Goal: Information Seeking & Learning: Learn about a topic

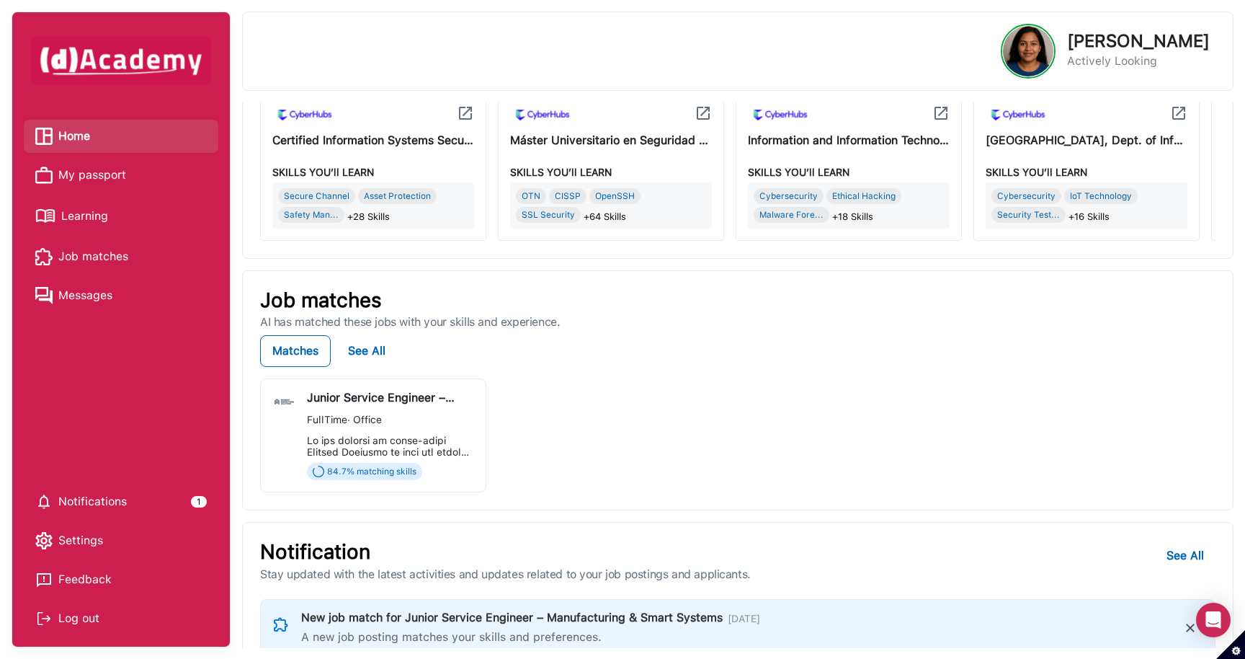
scroll to position [156, 0]
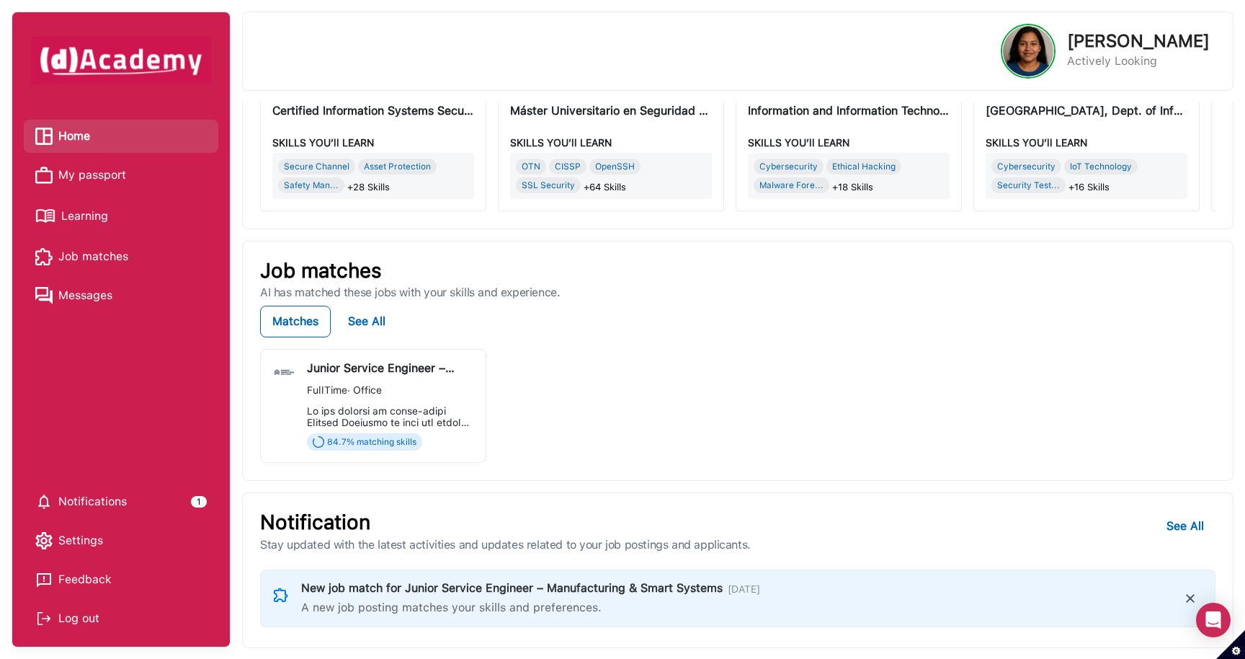
click at [706, 481] on div "Learning AI will recommend courses based on your skills and career goals. Featu…" at bounding box center [737, 374] width 991 height 545
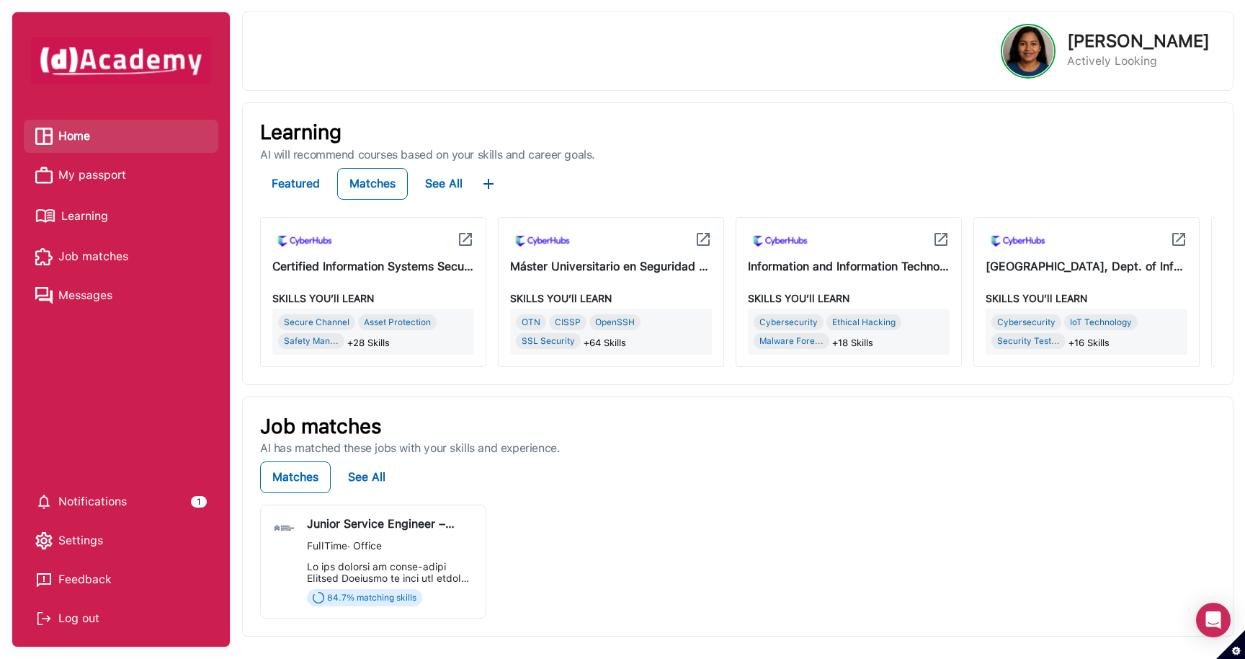
click at [104, 213] on span "Learning" at bounding box center [84, 216] width 47 height 22
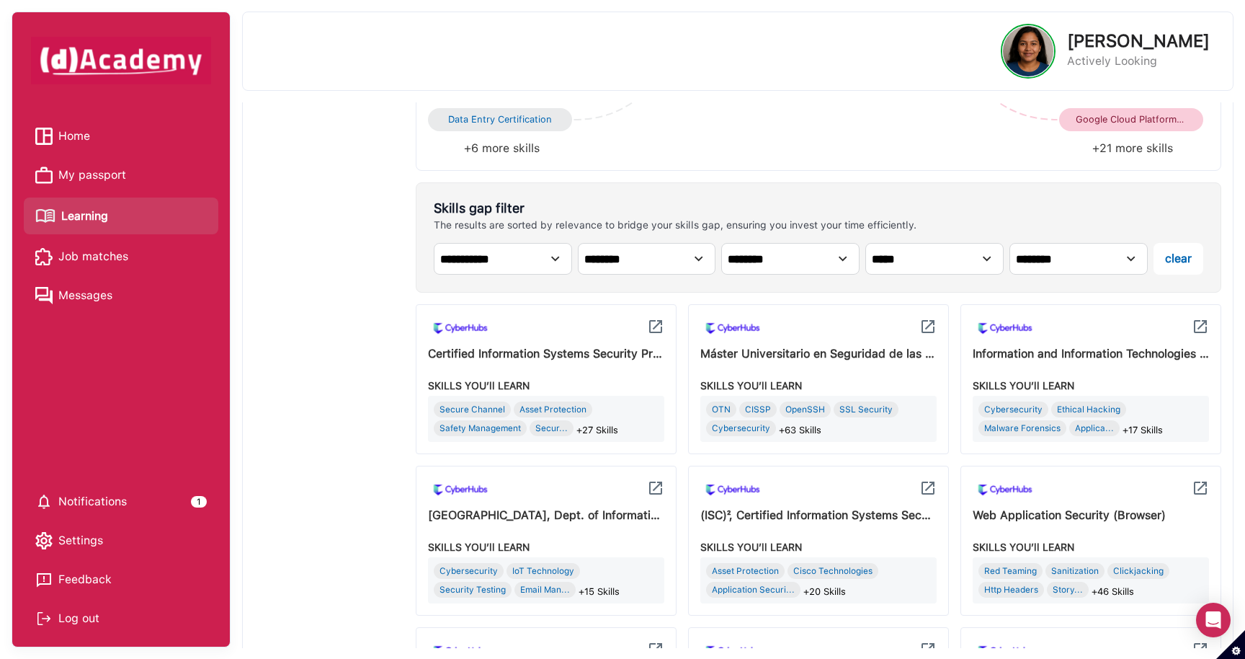
scroll to position [697, 0]
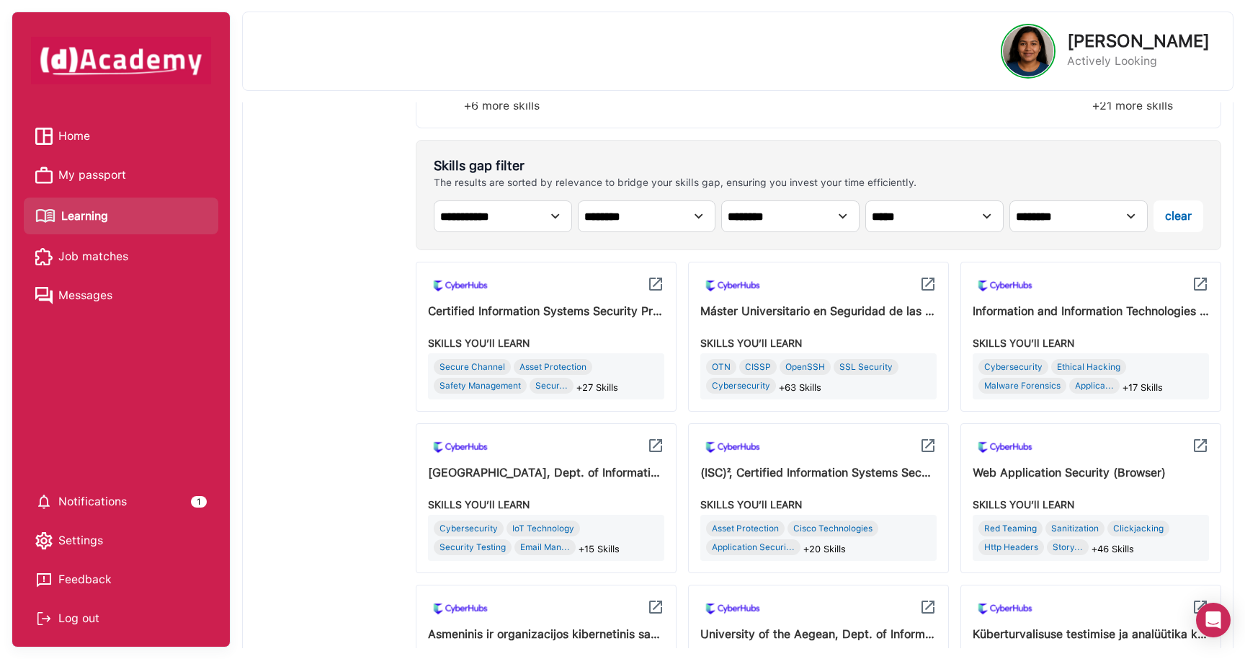
scroll to position [697, 0]
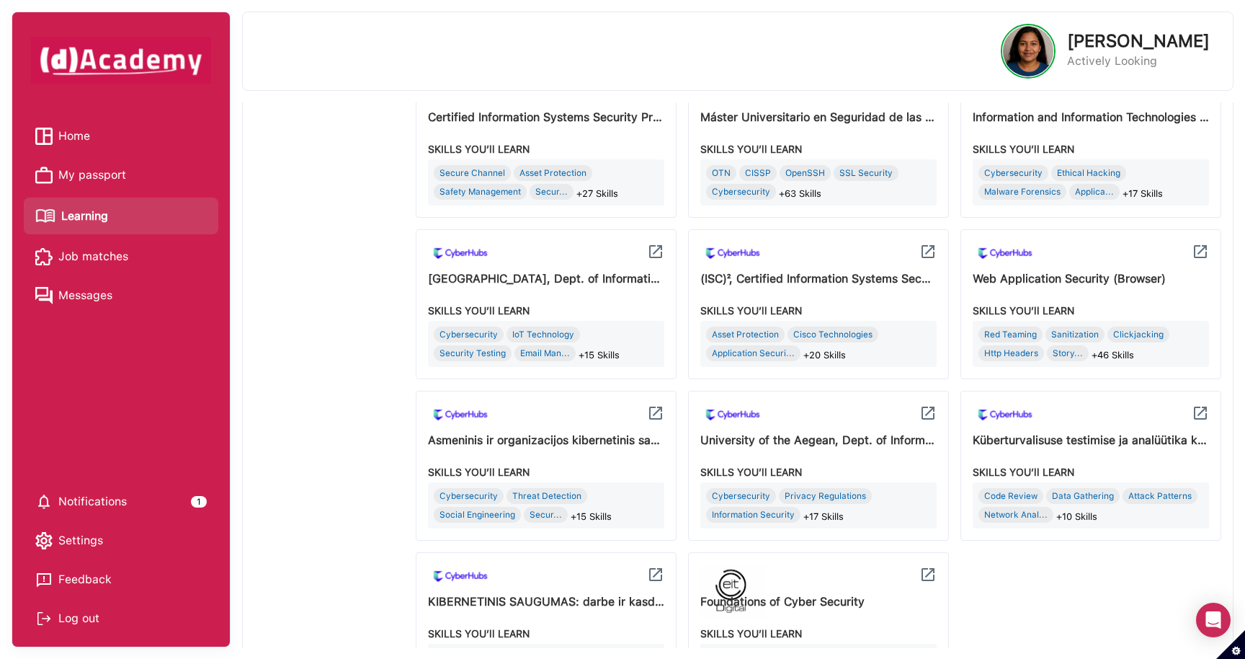
scroll to position [697, 0]
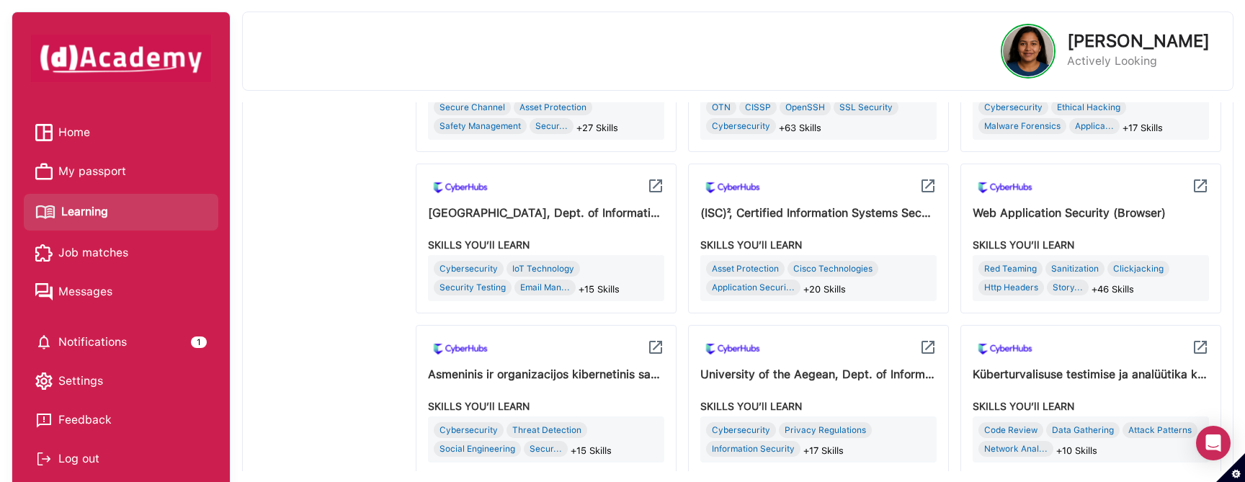
scroll to position [874, 0]
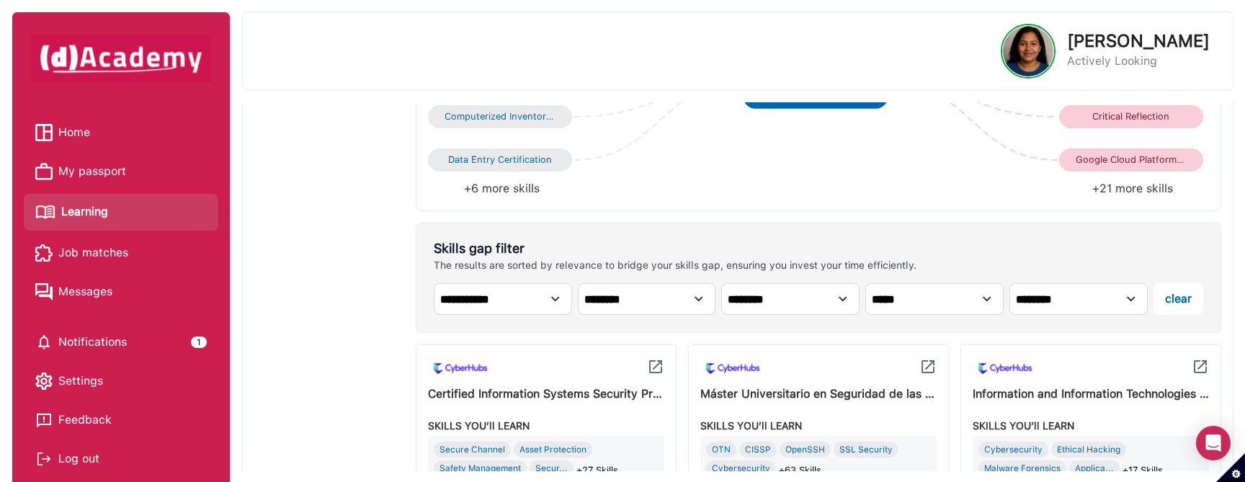
scroll to position [874, 0]
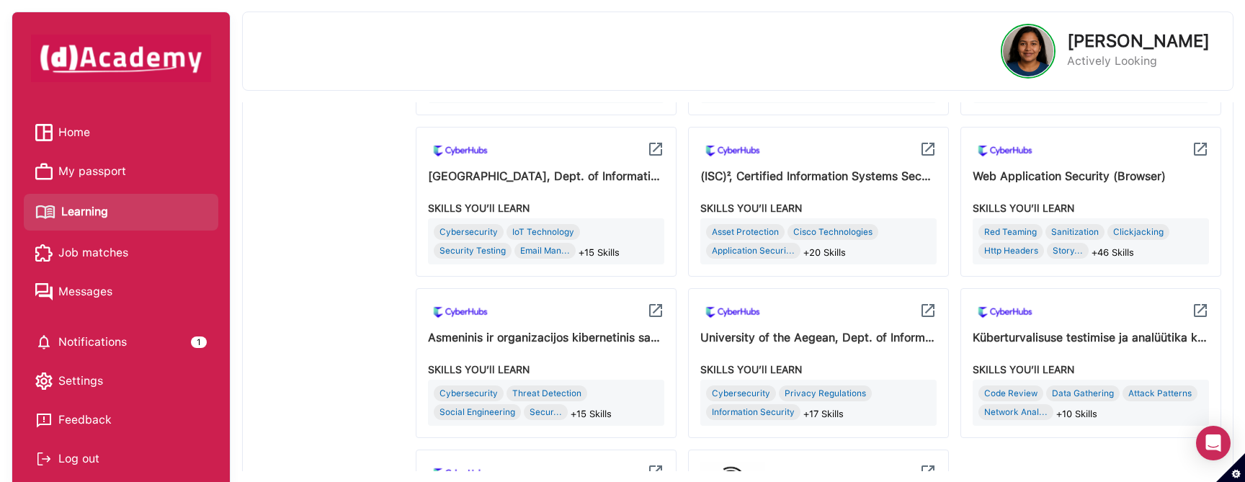
scroll to position [717, 0]
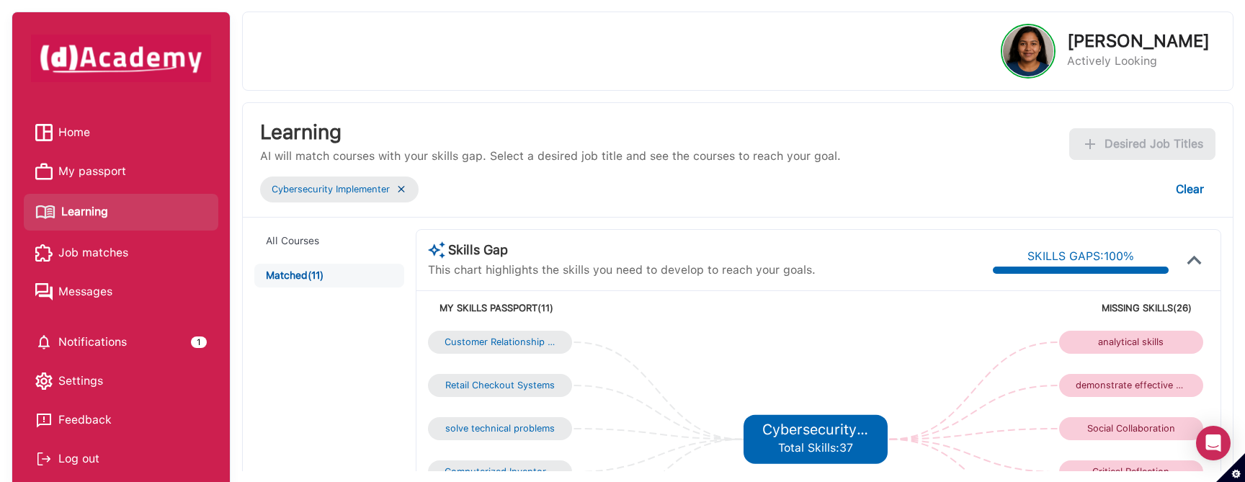
scroll to position [717, 0]
